Goal: Navigation & Orientation: Go to known website

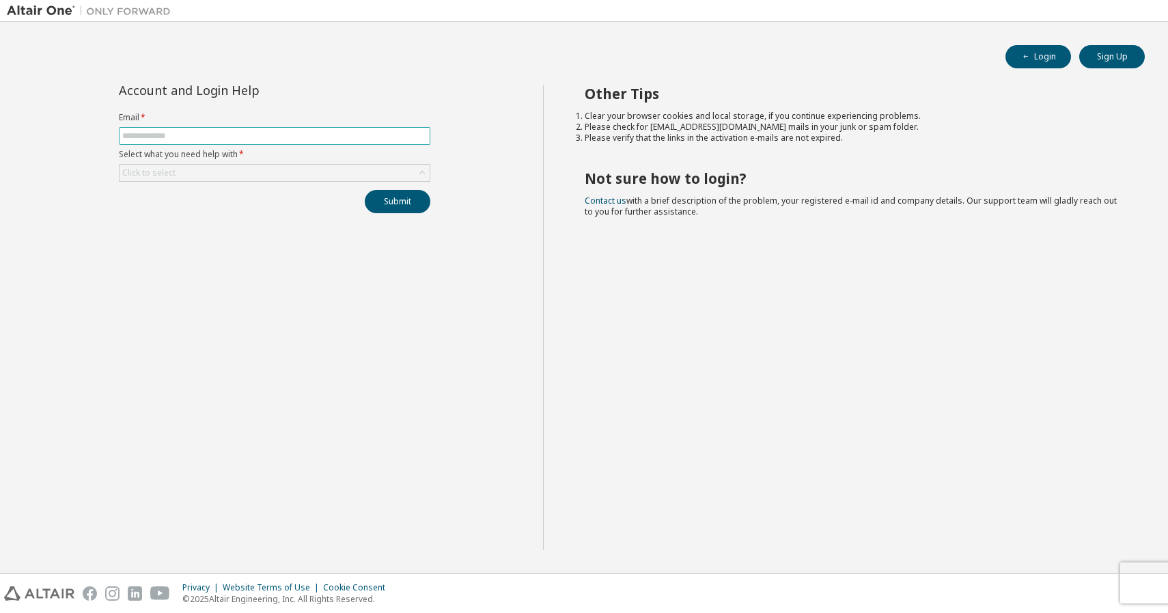
click at [326, 131] on input "text" at bounding box center [274, 136] width 305 height 11
click at [312, 128] on span at bounding box center [275, 136] width 312 height 18
click at [1038, 59] on button "Login" at bounding box center [1039, 56] width 66 height 23
